Goal: Use online tool/utility: Utilize a website feature to perform a specific function

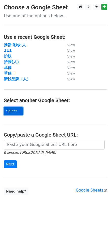
click at [12, 111] on link "Select..." at bounding box center [13, 111] width 19 height 8
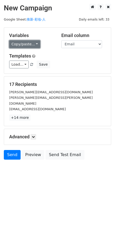
click at [27, 46] on link "Copy/paste..." at bounding box center [24, 44] width 31 height 8
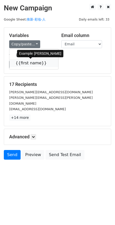
drag, startPoint x: 25, startPoint y: 62, endPoint x: 5, endPoint y: 61, distance: 20.1
click at [25, 62] on link "{{first name}}" at bounding box center [33, 63] width 49 height 8
